Goal: Find specific page/section: Find specific page/section

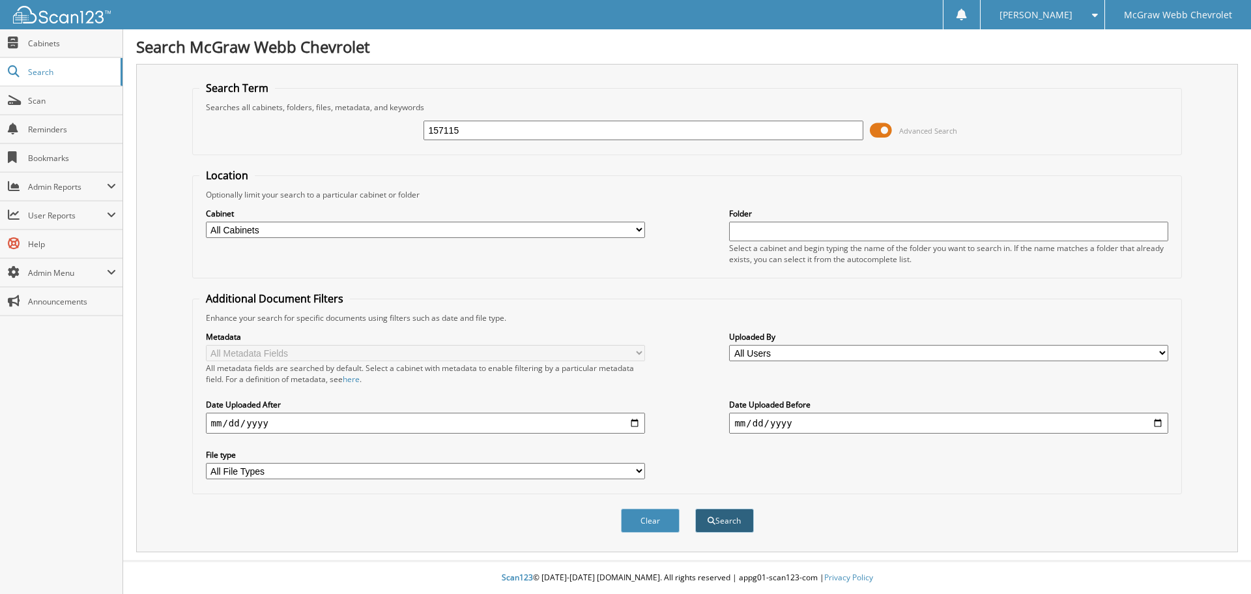
type input "157115"
click at [719, 520] on button "Search" at bounding box center [724, 520] width 59 height 24
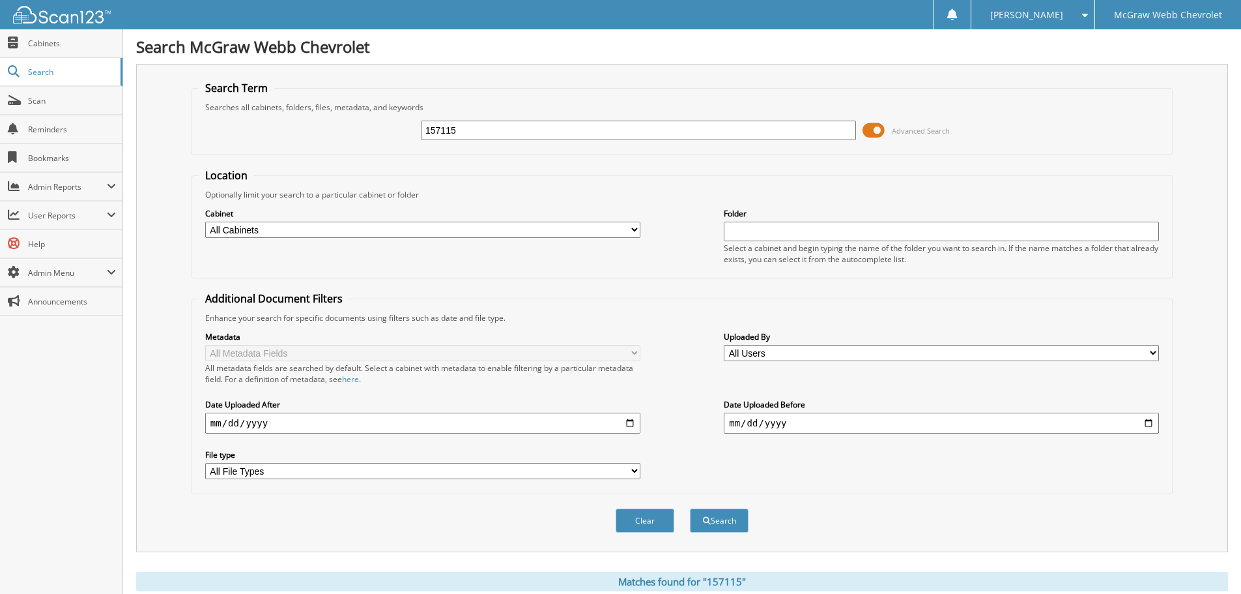
click at [30, 18] on img at bounding box center [62, 15] width 98 height 18
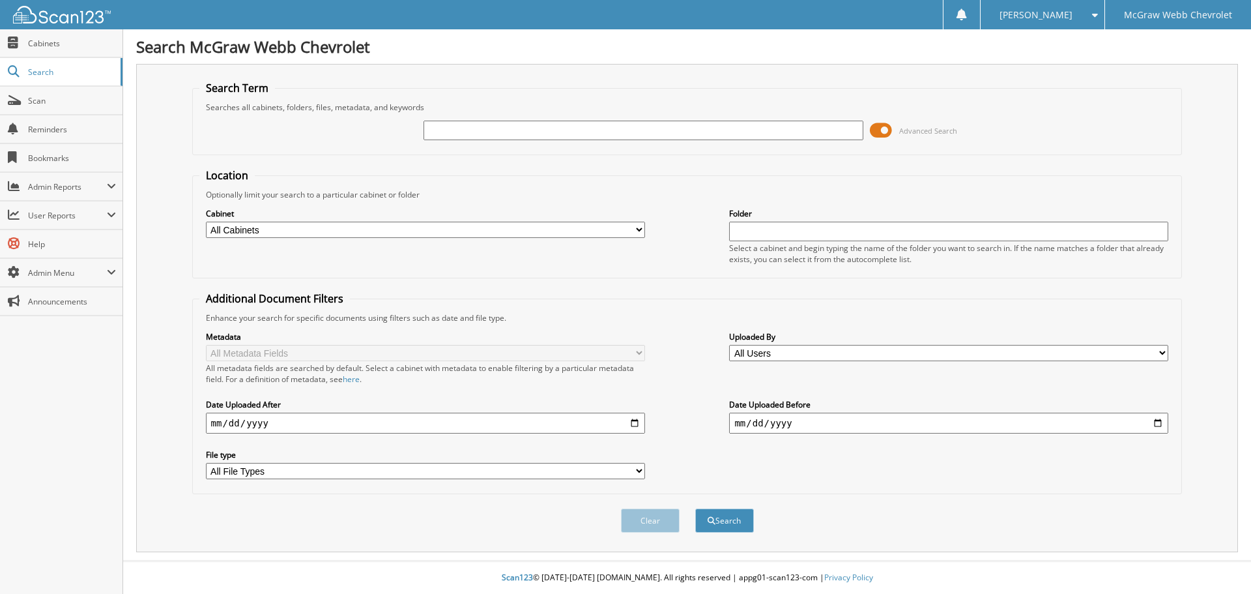
click at [874, 132] on span at bounding box center [881, 131] width 22 height 20
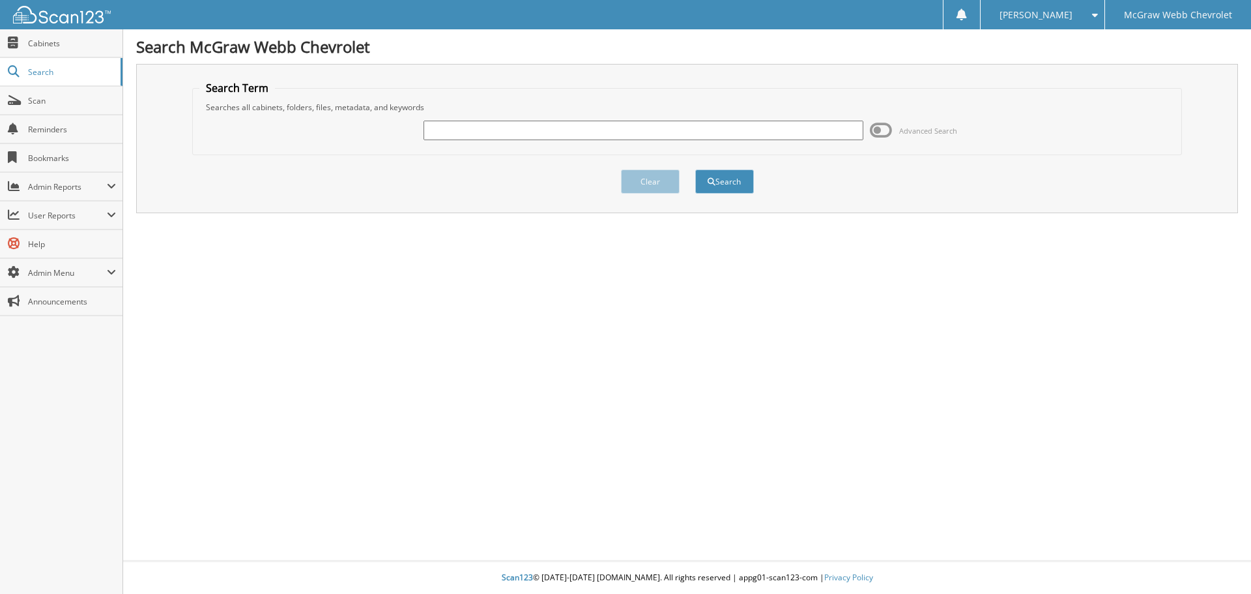
click at [678, 130] on input "text" at bounding box center [643, 131] width 439 height 20
type input "157115"
click at [695, 169] on button "Search" at bounding box center [724, 181] width 59 height 24
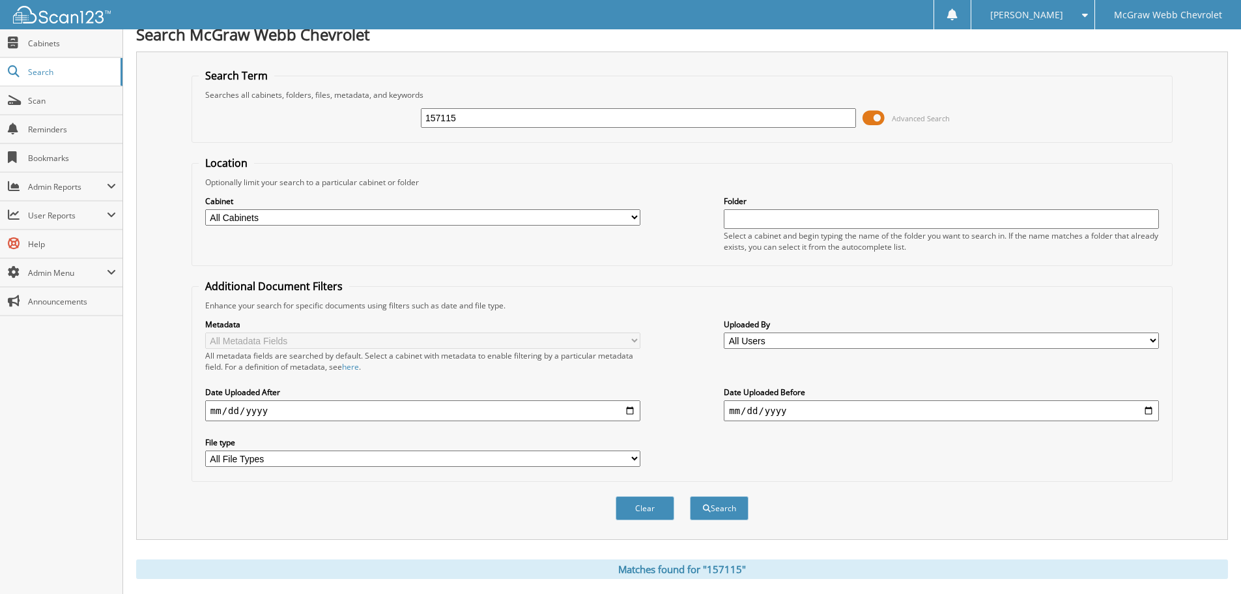
scroll to position [418, 0]
